Goal: Information Seeking & Learning: Learn about a topic

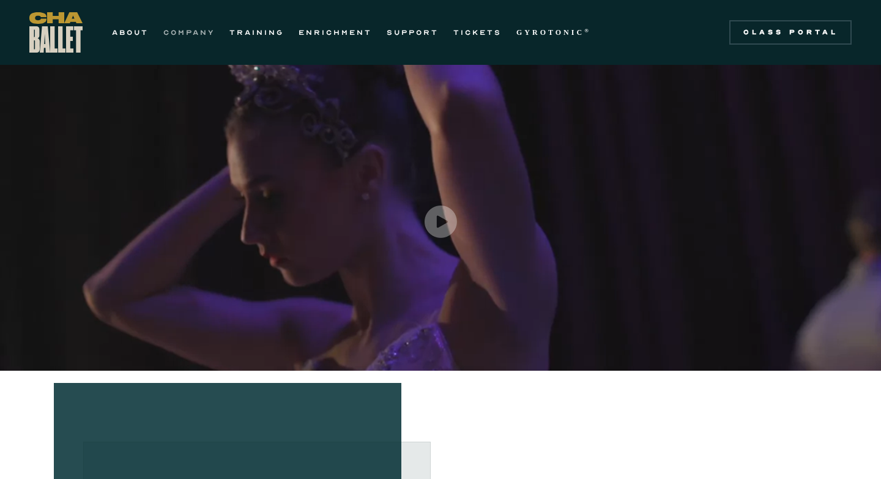
click at [198, 32] on link "COMPANY" at bounding box center [188, 32] width 51 height 15
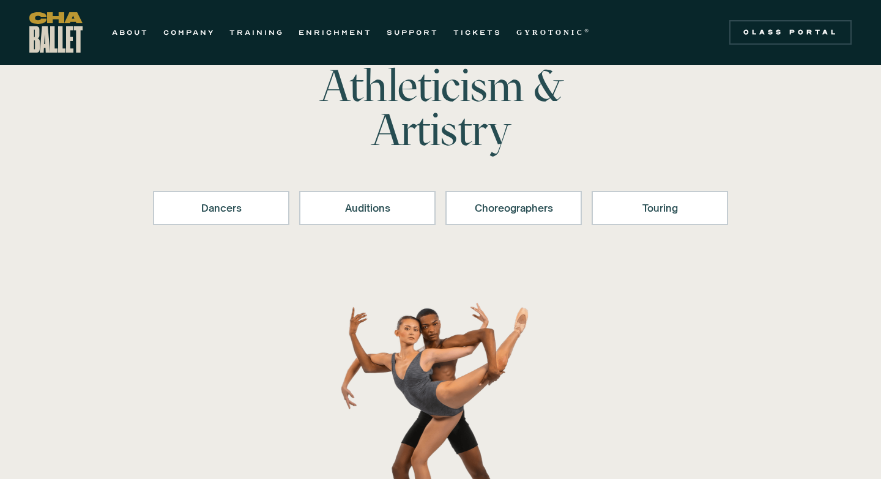
scroll to position [76, 0]
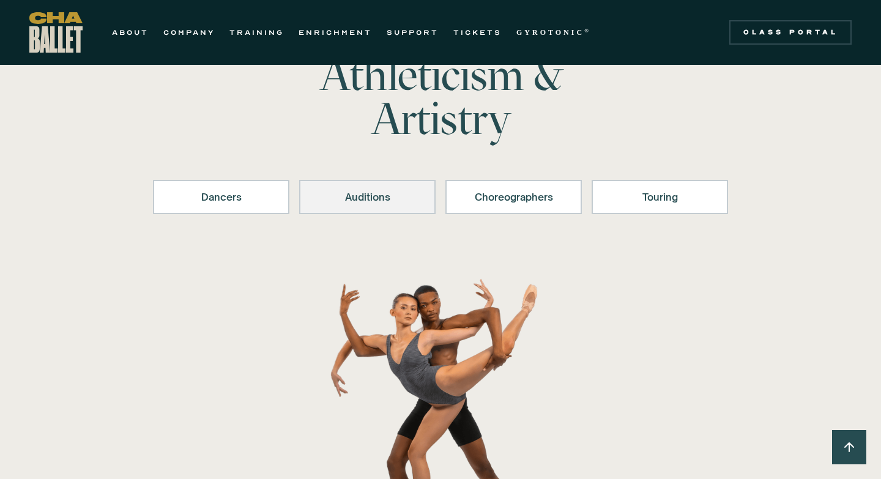
click at [394, 202] on div "Auditions" at bounding box center [367, 197] width 105 height 15
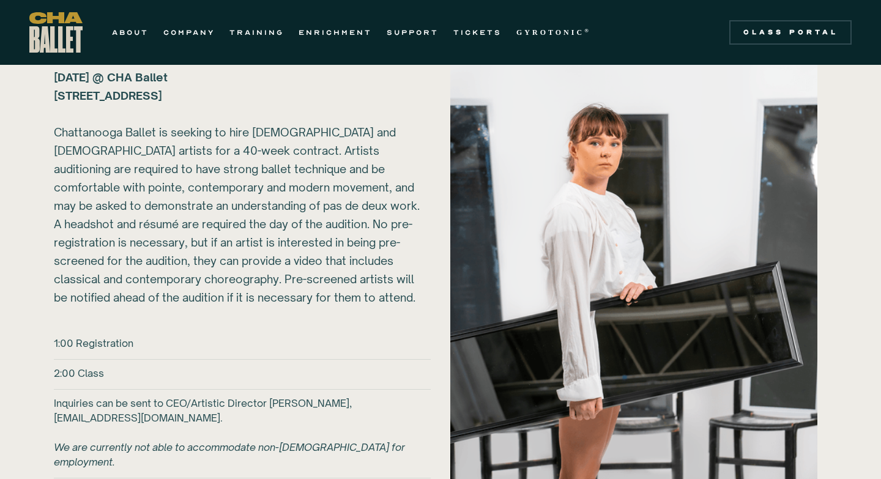
scroll to position [1310, 0]
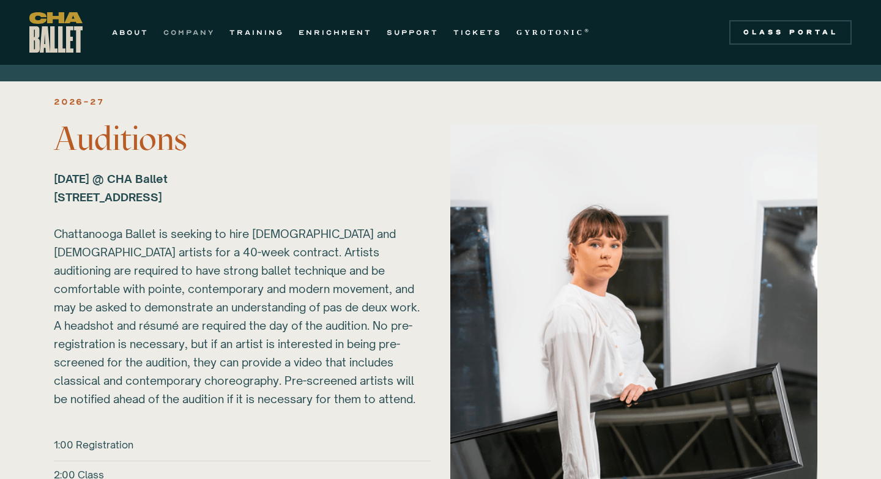
click at [194, 26] on link "COMPANY" at bounding box center [188, 32] width 51 height 15
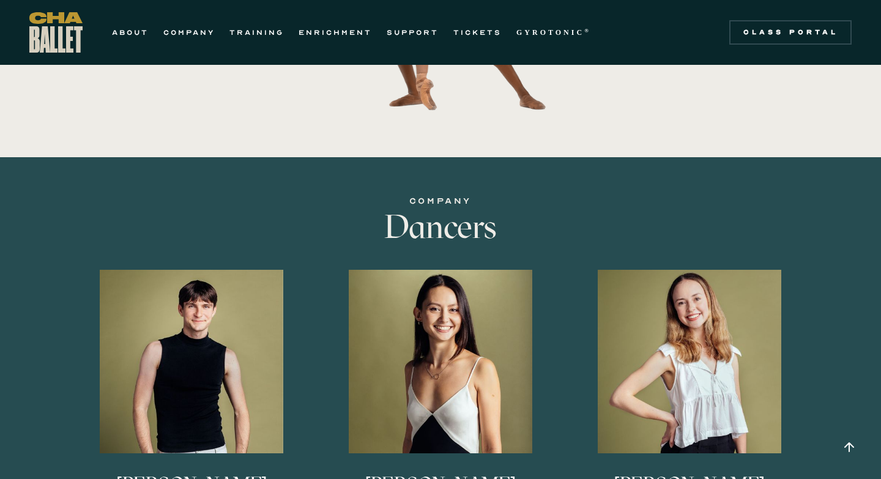
scroll to position [674, 0]
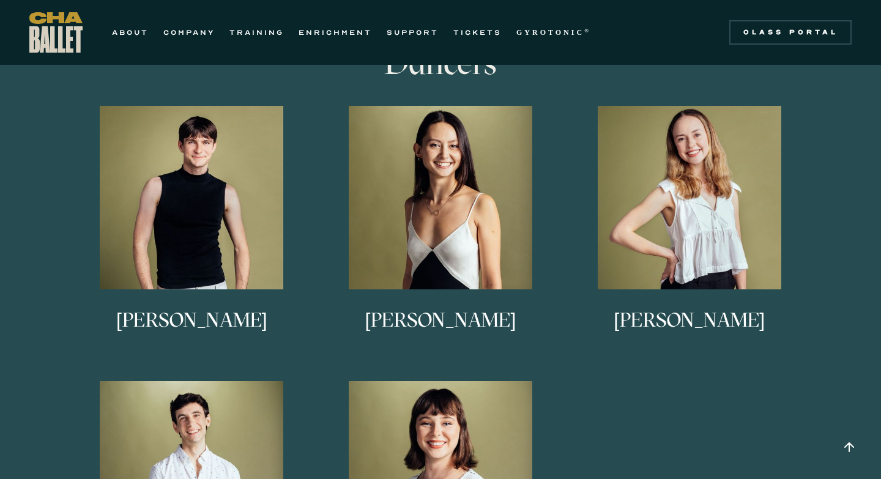
click at [446, 324] on h3 "[PERSON_NAME]" at bounding box center [440, 330] width 151 height 40
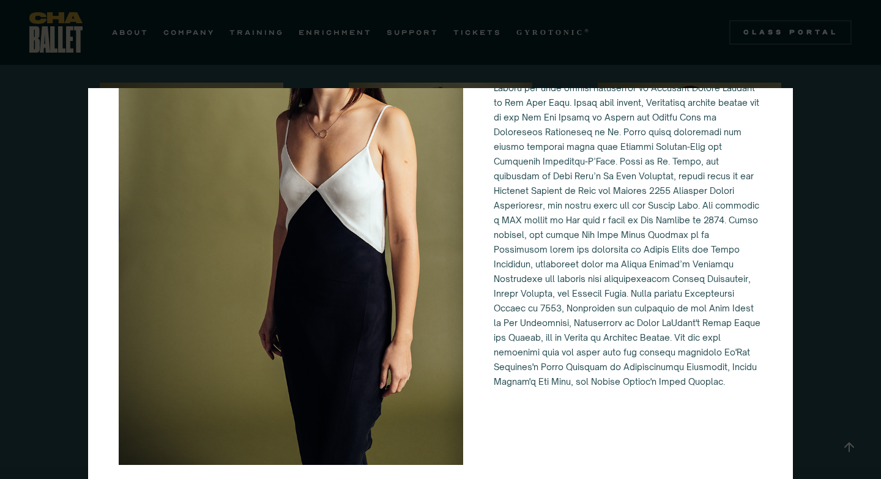
scroll to position [699, 0]
click at [797, 124] on div "[PERSON_NAME]" at bounding box center [440, 239] width 881 height 479
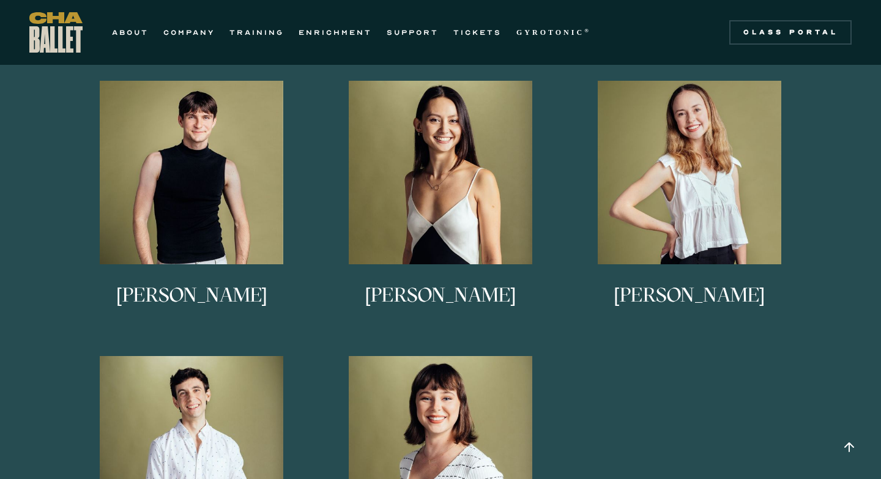
click at [657, 301] on h3 "[PERSON_NAME]" at bounding box center [688, 305] width 151 height 40
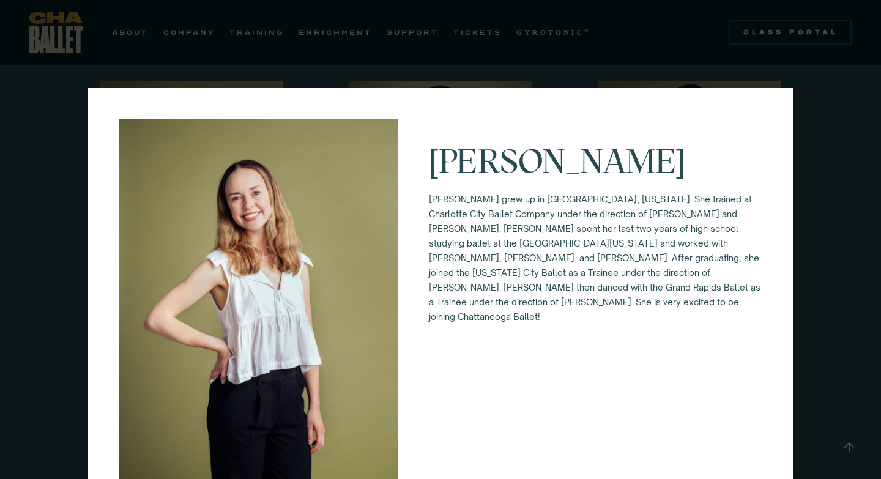
click at [823, 171] on div "[PERSON_NAME] grew up in [GEOGRAPHIC_DATA], [US_STATE]. She trained at Charlott…" at bounding box center [440, 239] width 881 height 479
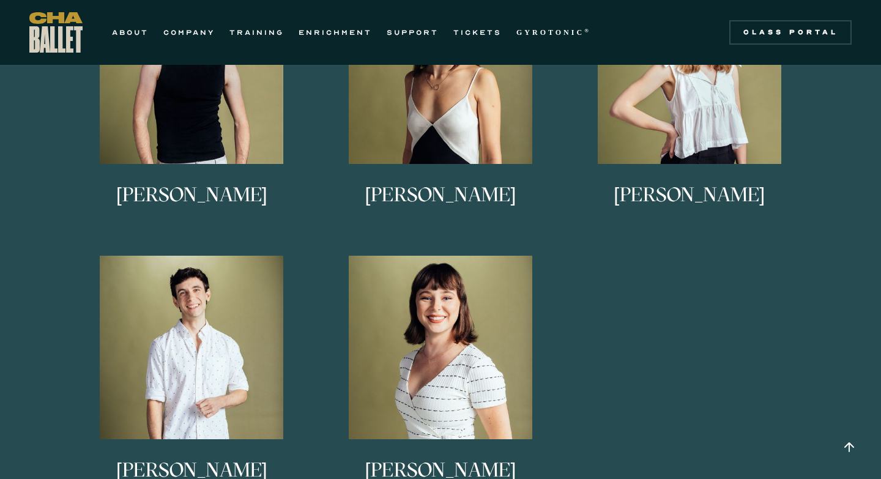
scroll to position [870, 0]
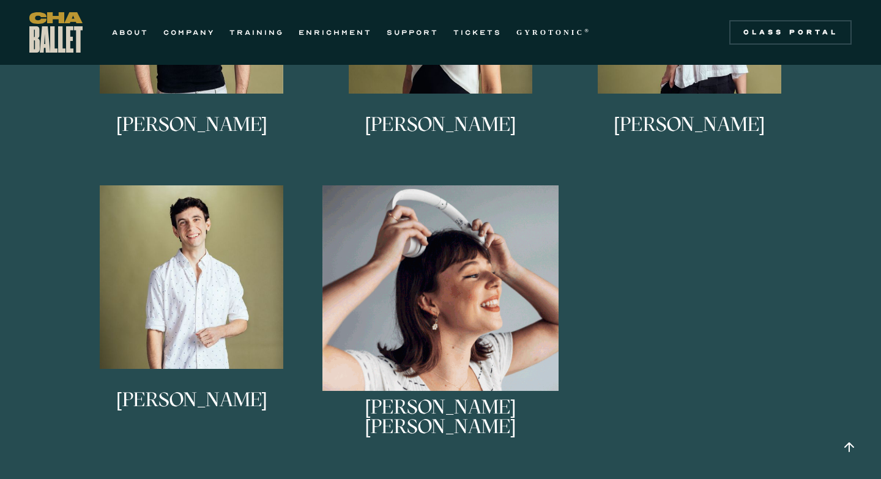
click at [512, 347] on img at bounding box center [440, 303] width 237 height 237
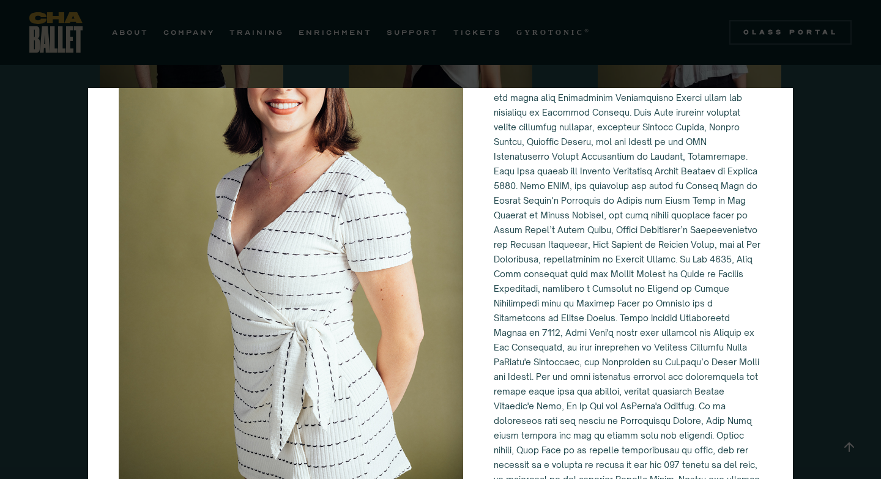
scroll to position [170, 0]
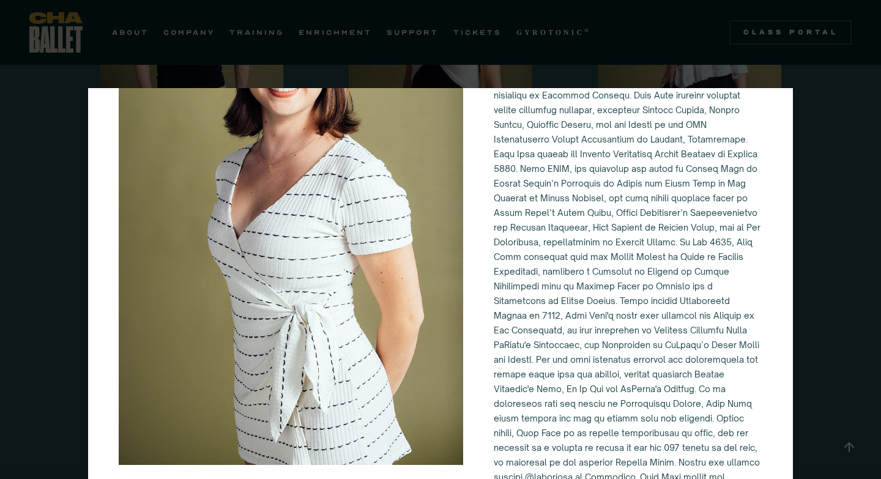
click at [803, 278] on div "[PERSON_NAME] [PERSON_NAME]" at bounding box center [440, 239] width 881 height 479
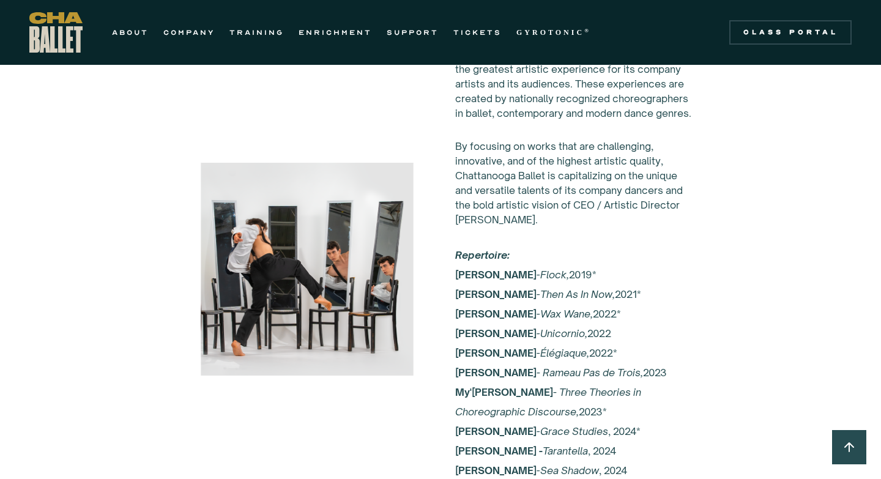
scroll to position [2094, 0]
